Goal: Information Seeking & Learning: Understand process/instructions

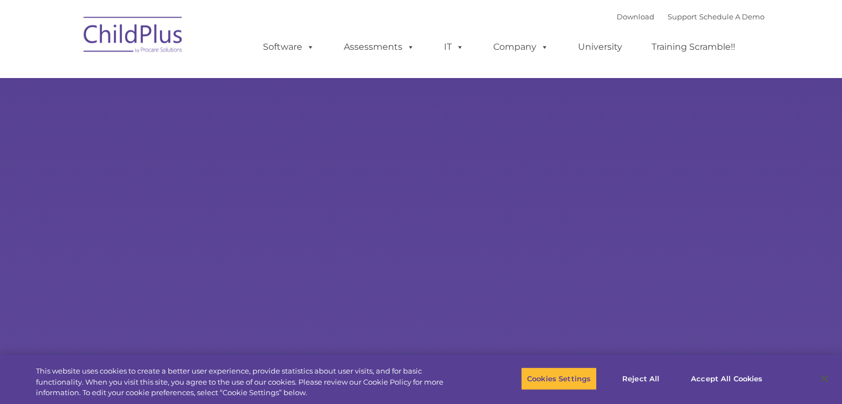
select select "MEDIUM"
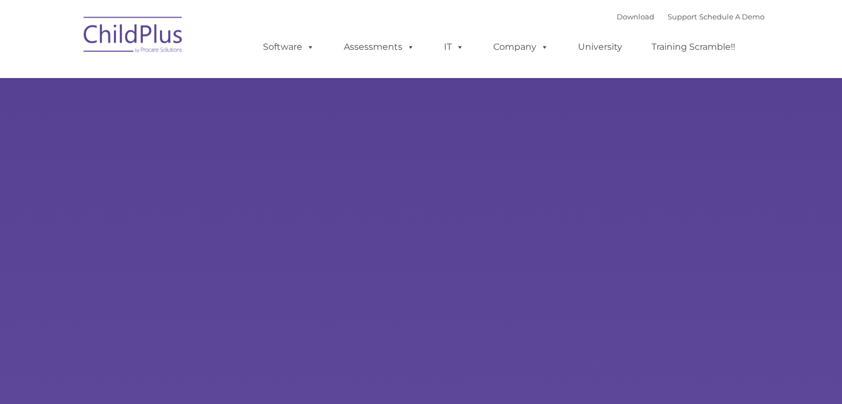
type input ""
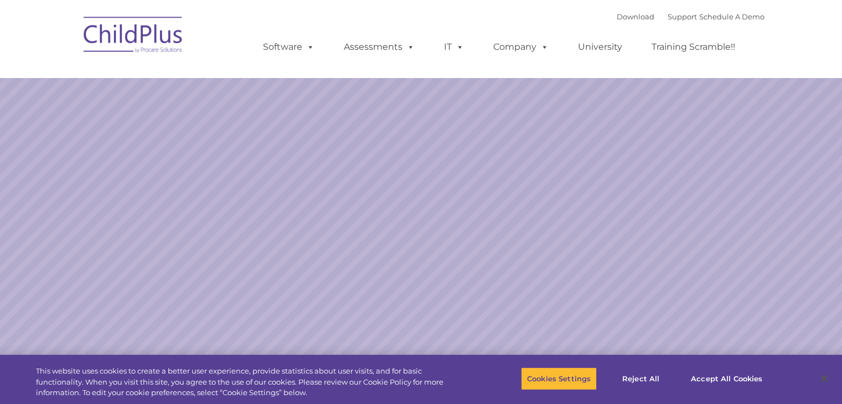
select select "MEDIUM"
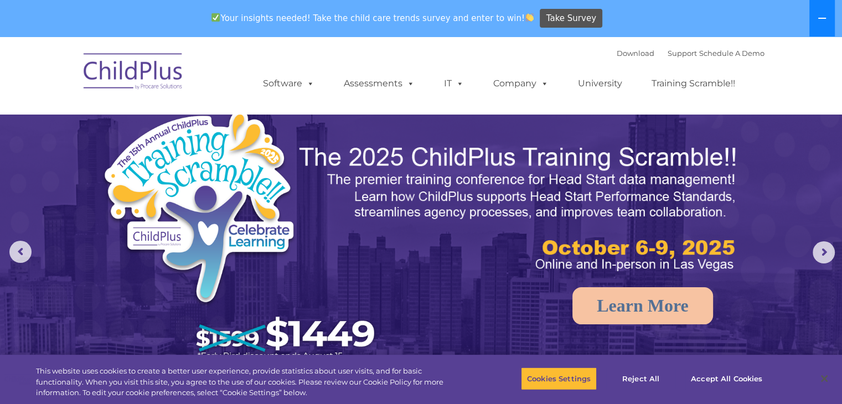
click at [822, 13] on button at bounding box center [822, 18] width 25 height 37
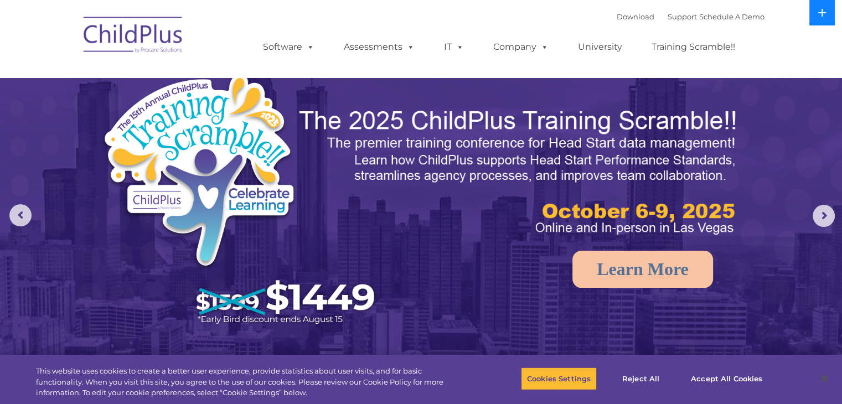
click at [820, 13] on icon at bounding box center [823, 13] width 8 height 8
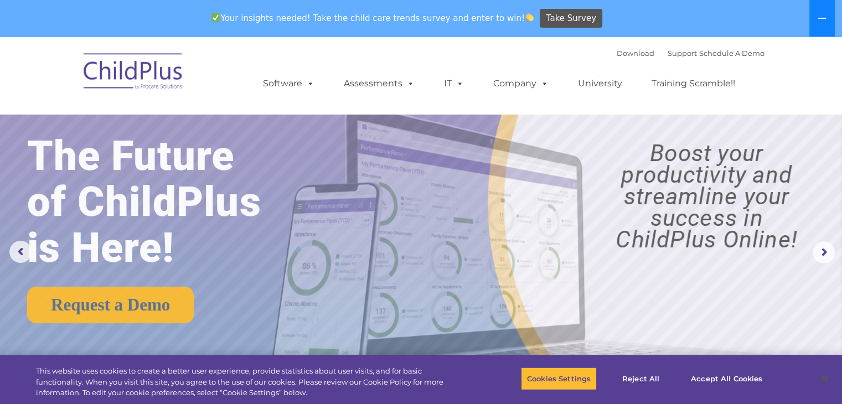
click at [821, 14] on icon at bounding box center [822, 18] width 9 height 9
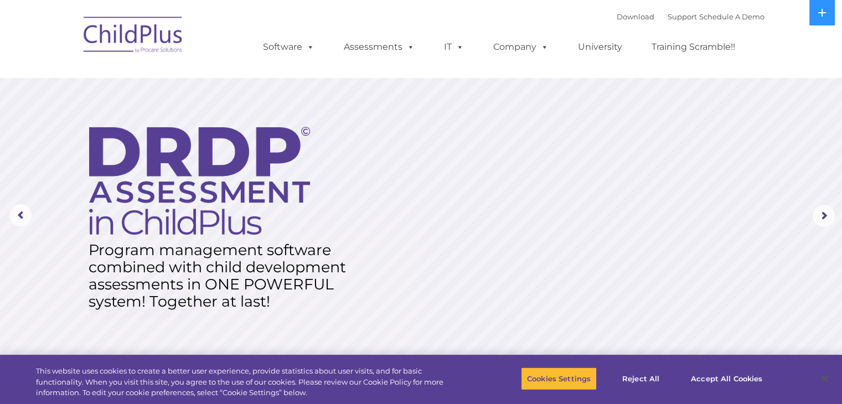
scroll to position [1216, 0]
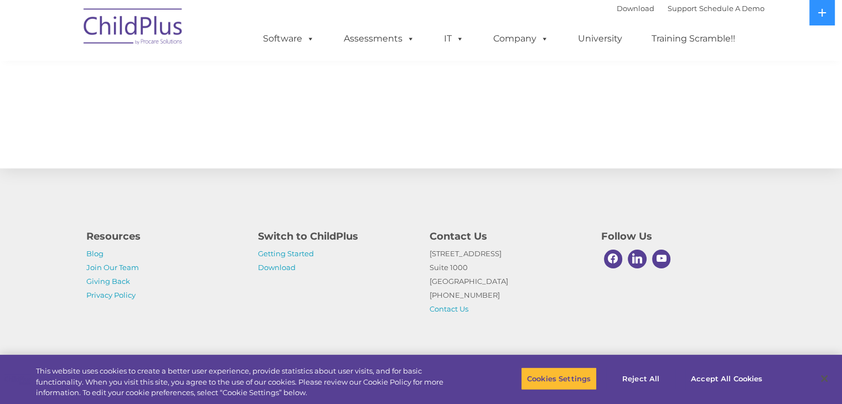
click at [146, 28] on img at bounding box center [133, 28] width 111 height 55
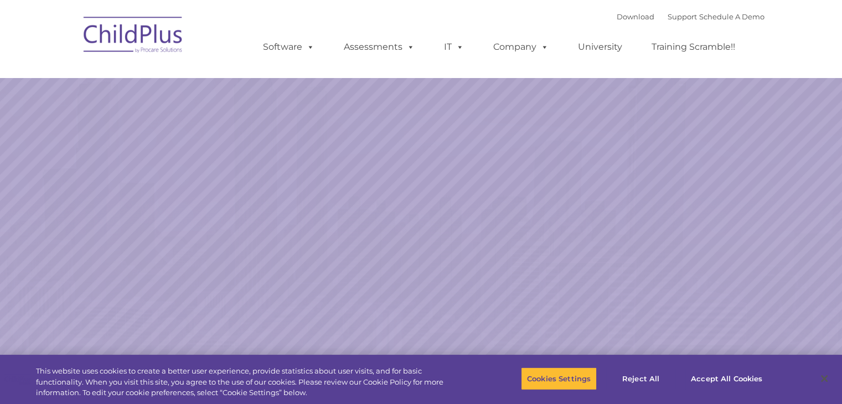
select select "MEDIUM"
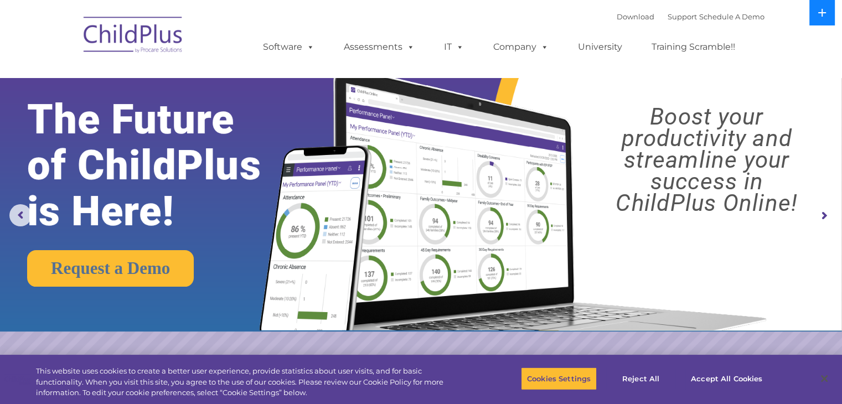
click at [826, 11] on icon at bounding box center [822, 12] width 9 height 9
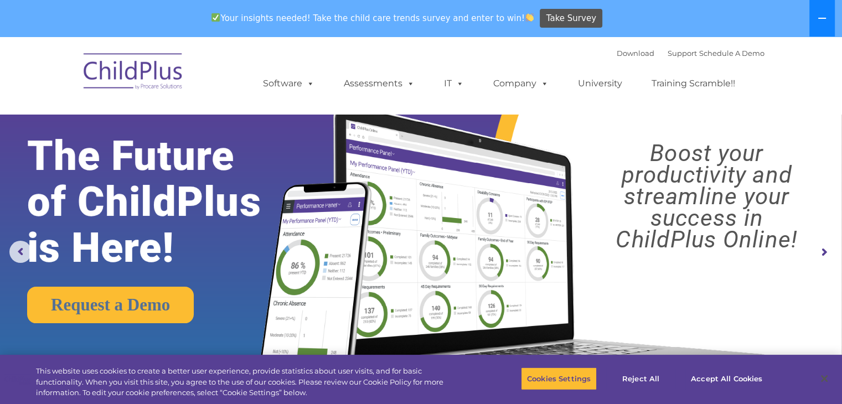
click at [824, 16] on icon at bounding box center [822, 18] width 9 height 9
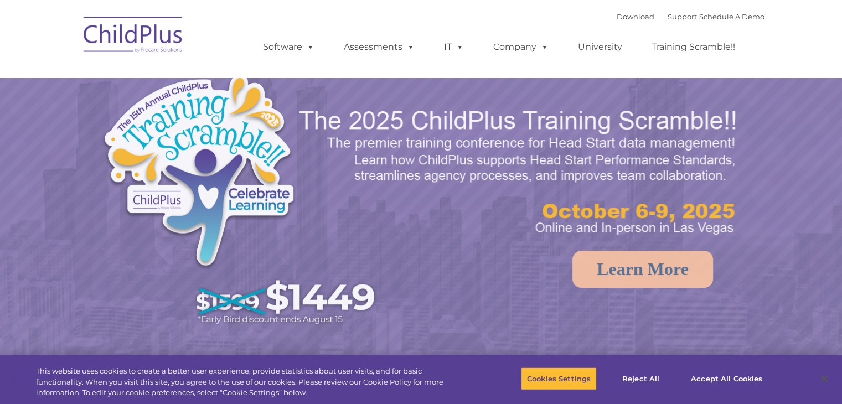
select select "MEDIUM"
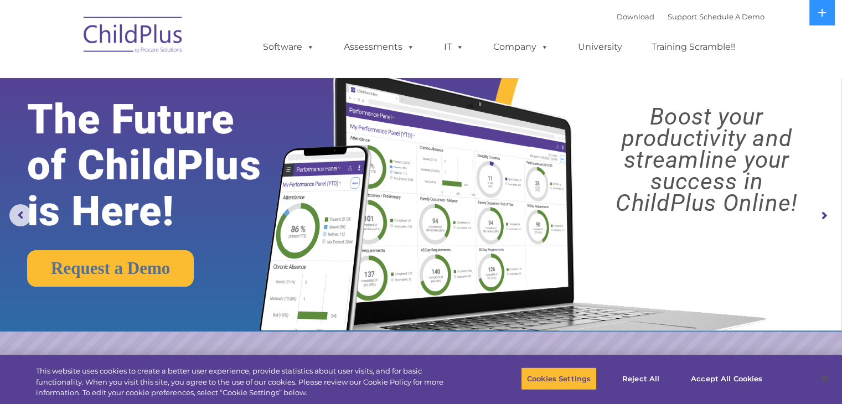
click at [817, 218] on rs-arrow at bounding box center [824, 216] width 22 height 22
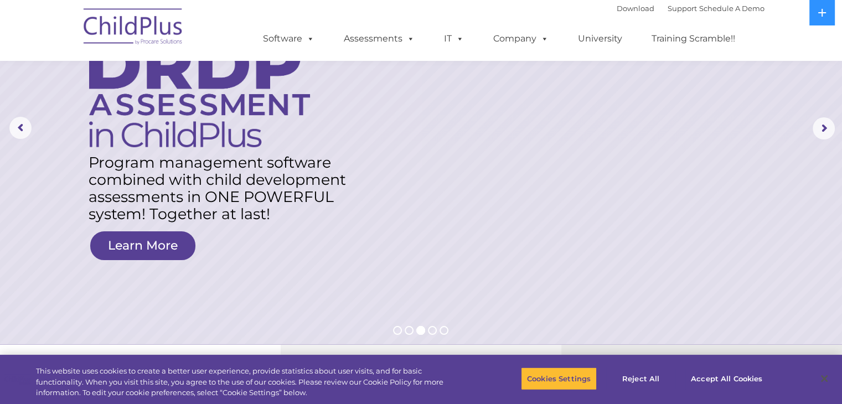
scroll to position [84, 0]
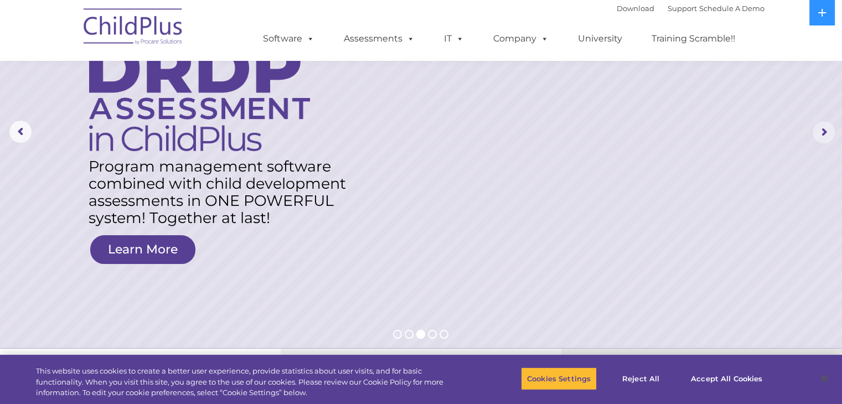
click at [821, 138] on rs-arrow at bounding box center [824, 132] width 22 height 22
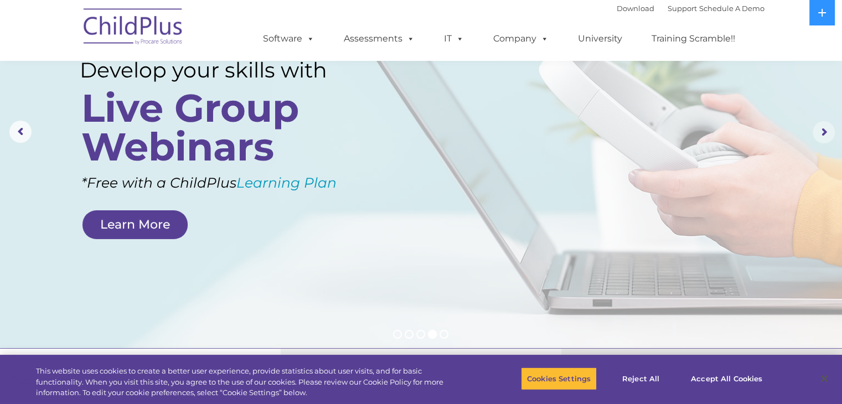
click at [824, 137] on rs-arrow at bounding box center [824, 132] width 22 height 22
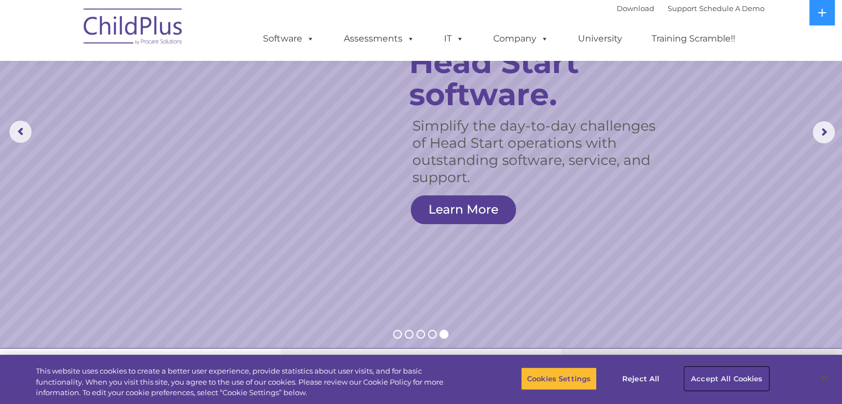
click at [707, 376] on button "Accept All Cookies" at bounding box center [727, 378] width 84 height 23
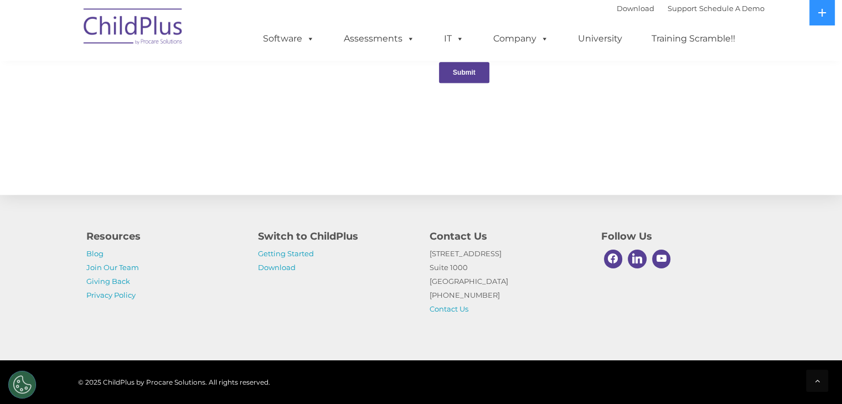
scroll to position [1216, 0]
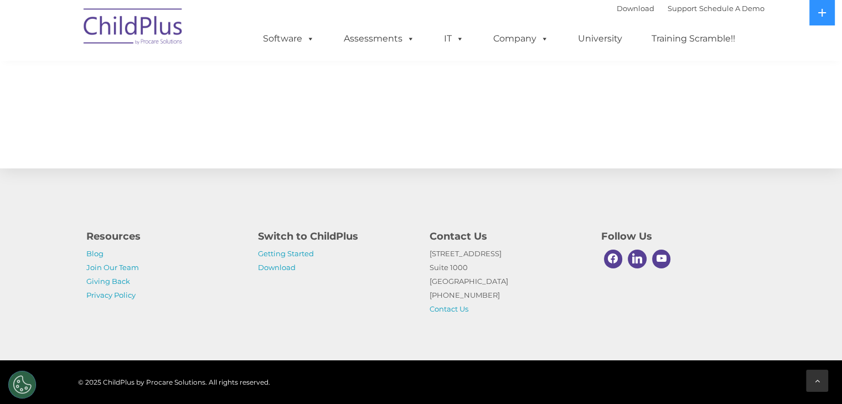
click at [819, 380] on icon at bounding box center [817, 381] width 5 height 8
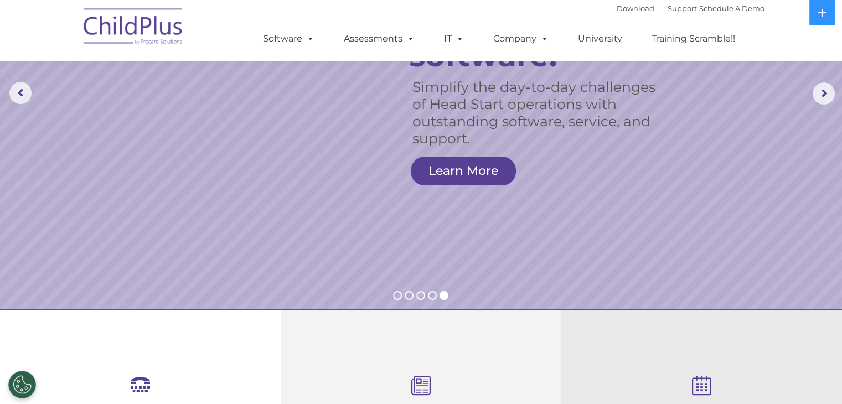
scroll to position [0, 0]
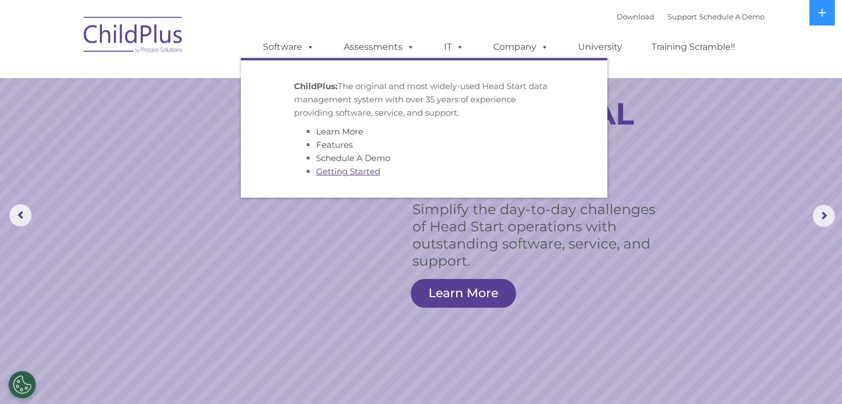
click at [350, 173] on link "Getting Started" at bounding box center [348, 171] width 64 height 11
